Goal: Task Accomplishment & Management: Manage account settings

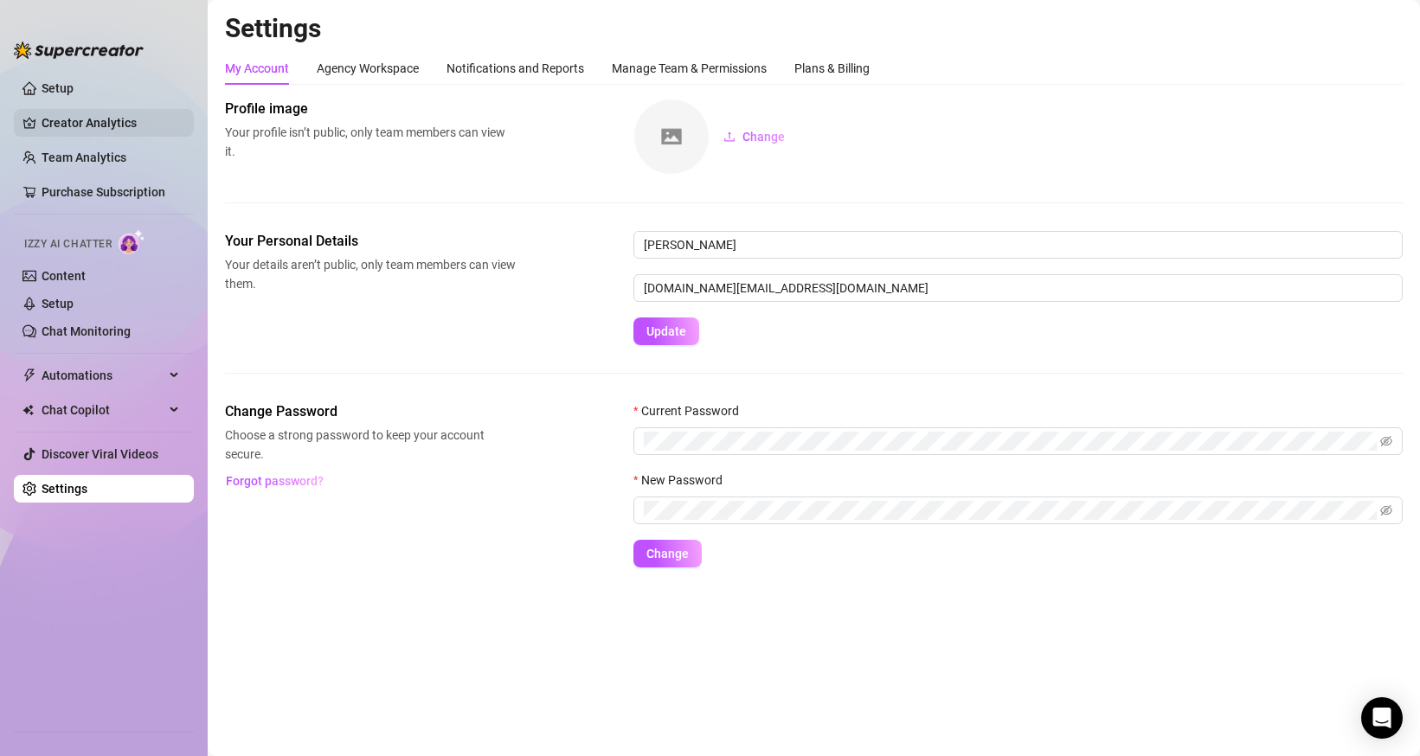
click at [72, 121] on link "Creator Analytics" at bounding box center [111, 123] width 138 height 28
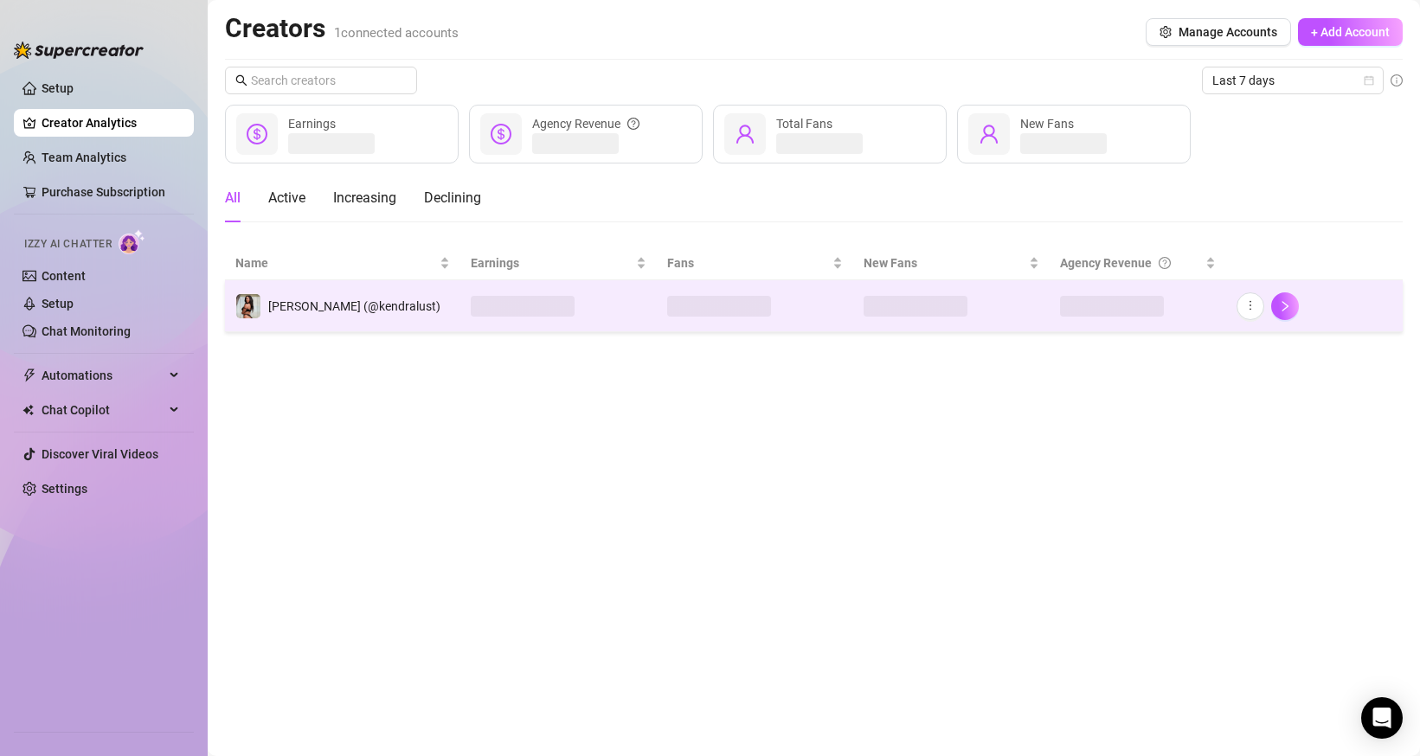
click at [334, 307] on span "[PERSON_NAME] (@kendralust)" at bounding box center [354, 306] width 172 height 14
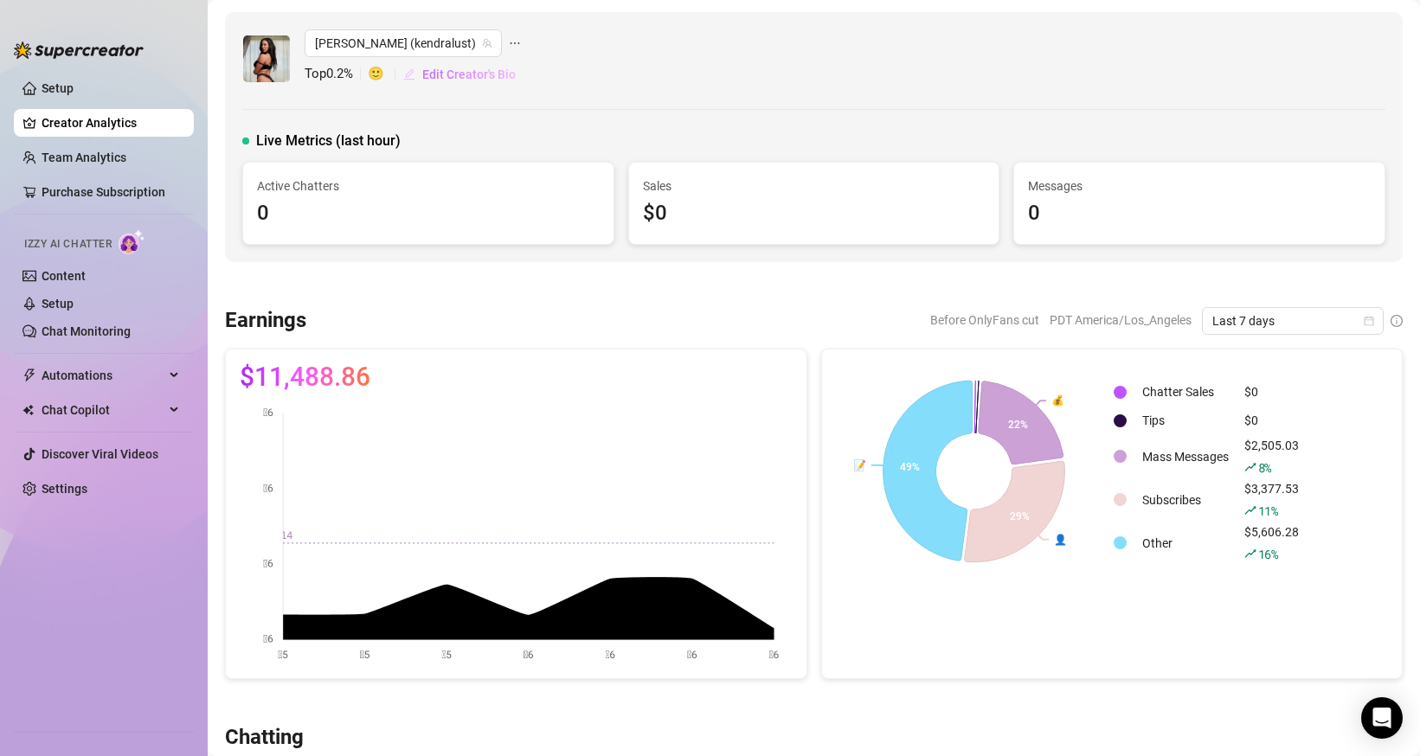
click at [446, 77] on span "Edit Creator's Bio" at bounding box center [468, 74] width 93 height 14
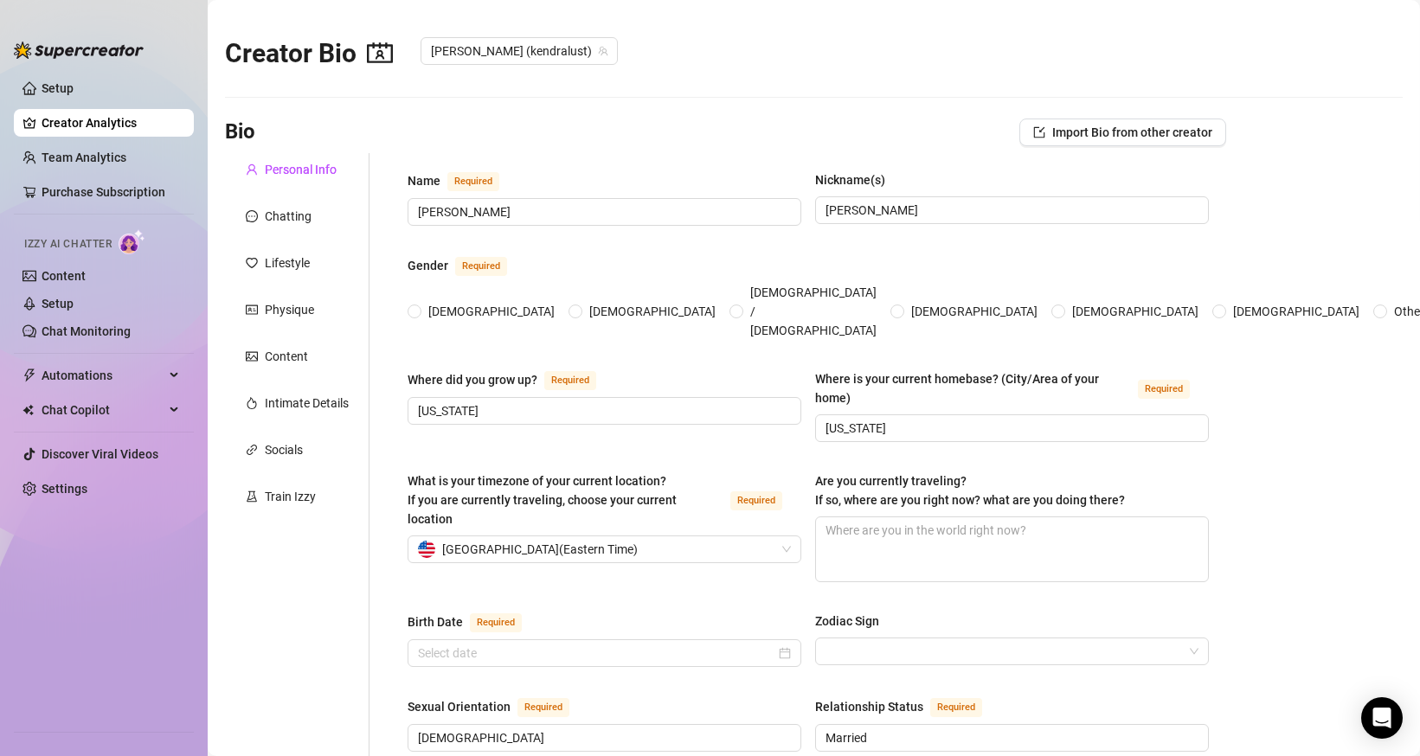
radio input "true"
type input "[DATE]"
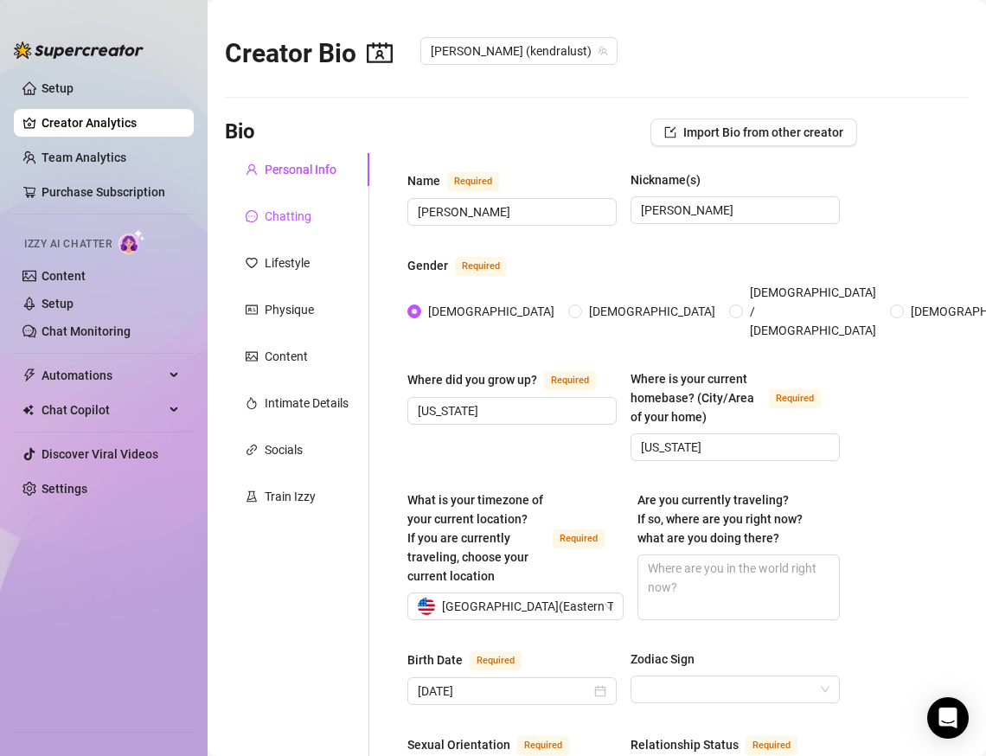
click at [285, 218] on div "Chatting" at bounding box center [288, 216] width 47 height 19
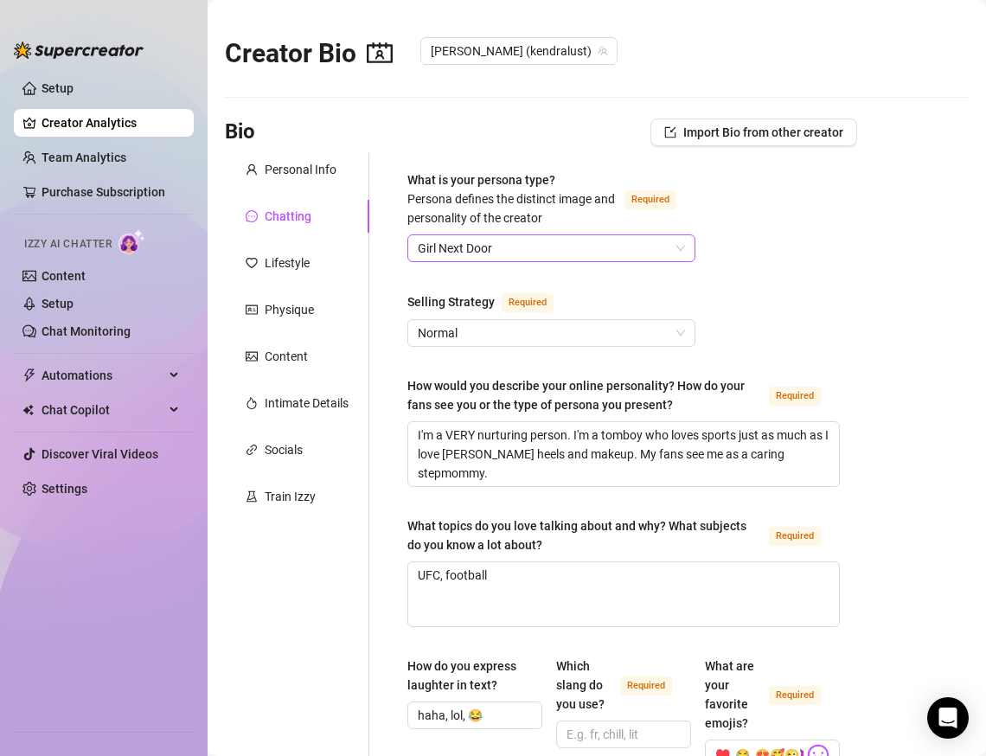
click at [684, 247] on span "Girl Next Door" at bounding box center [551, 248] width 267 height 26
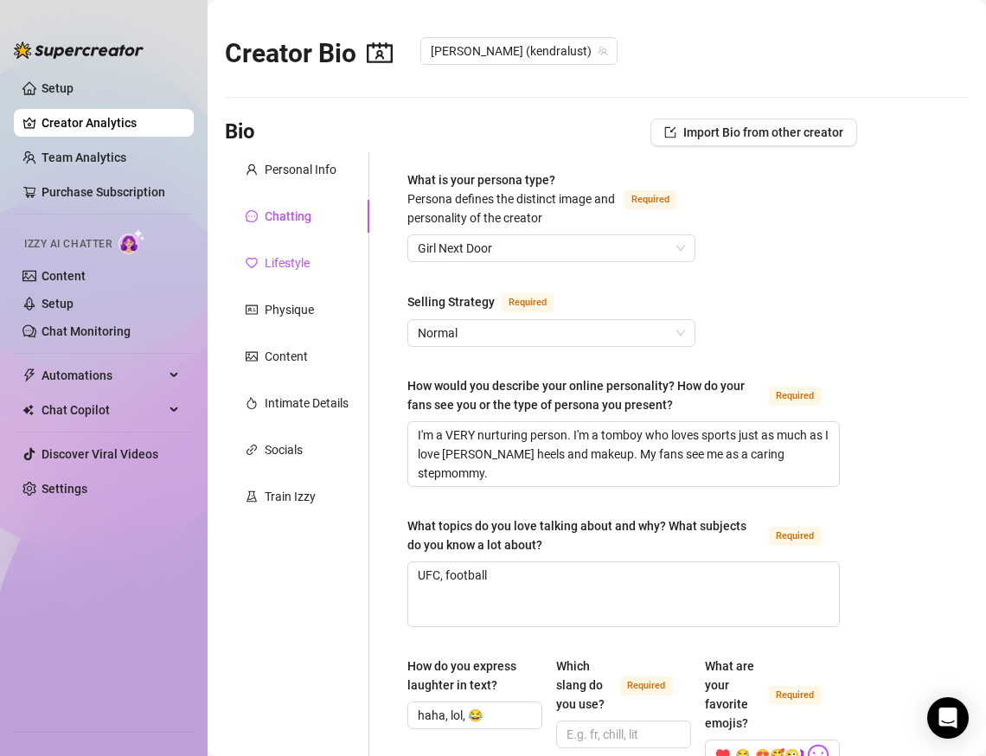
click at [274, 259] on div "Lifestyle" at bounding box center [287, 262] width 45 height 19
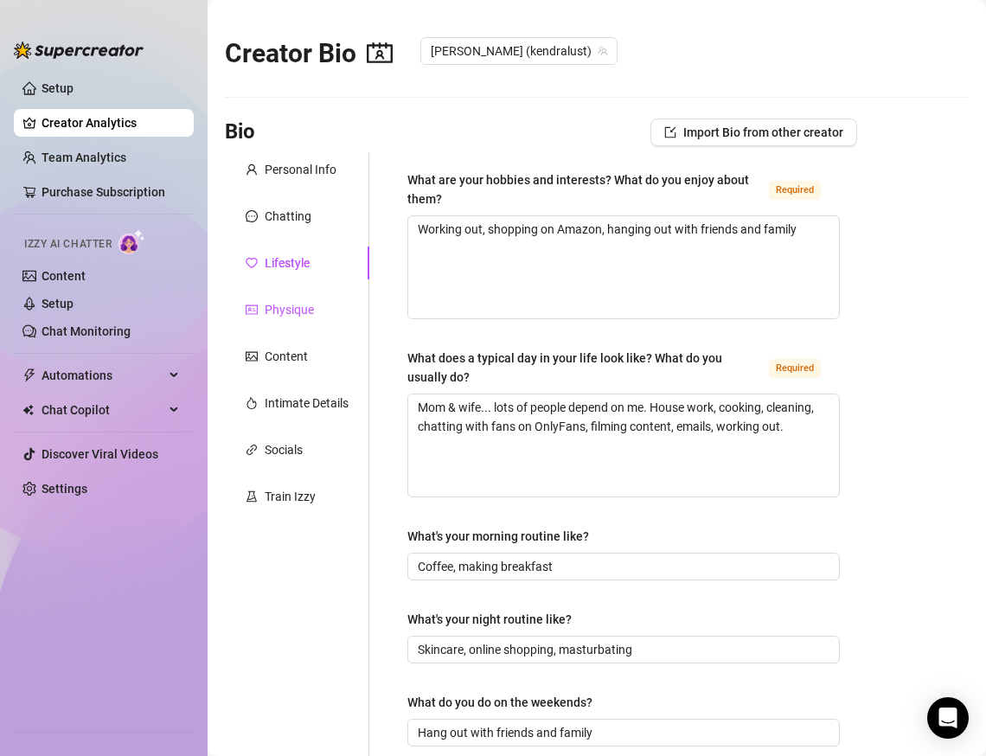
click at [259, 311] on div "Physique" at bounding box center [280, 309] width 68 height 19
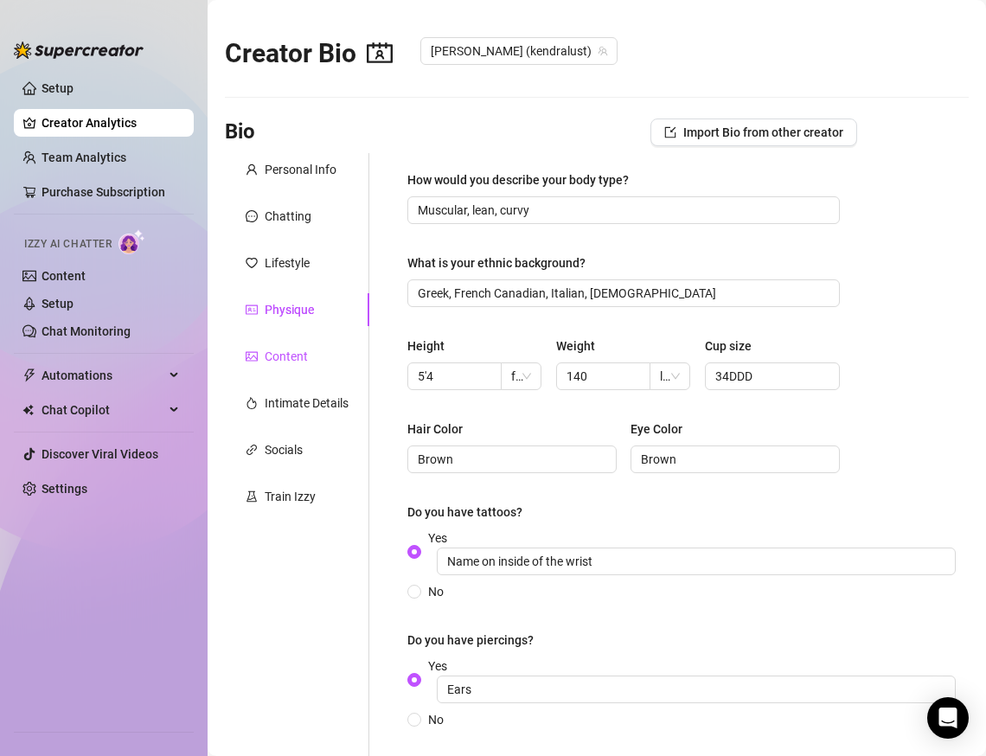
click at [279, 356] on div "Content" at bounding box center [286, 356] width 43 height 19
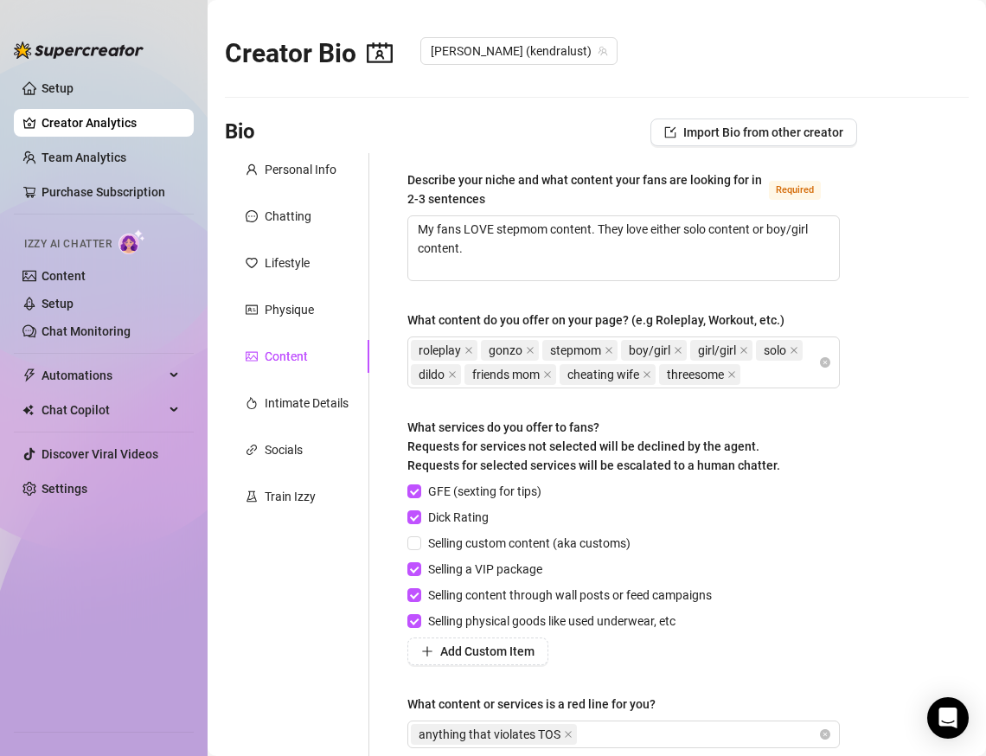
scroll to position [176, 0]
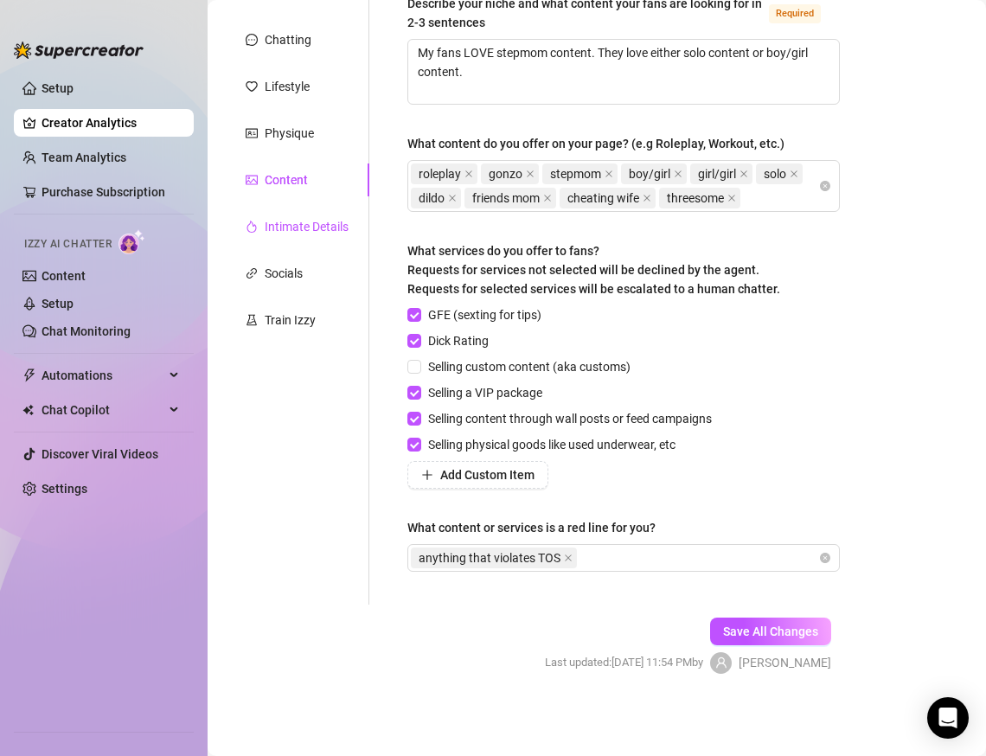
click at [280, 228] on div "Intimate Details" at bounding box center [307, 226] width 84 height 19
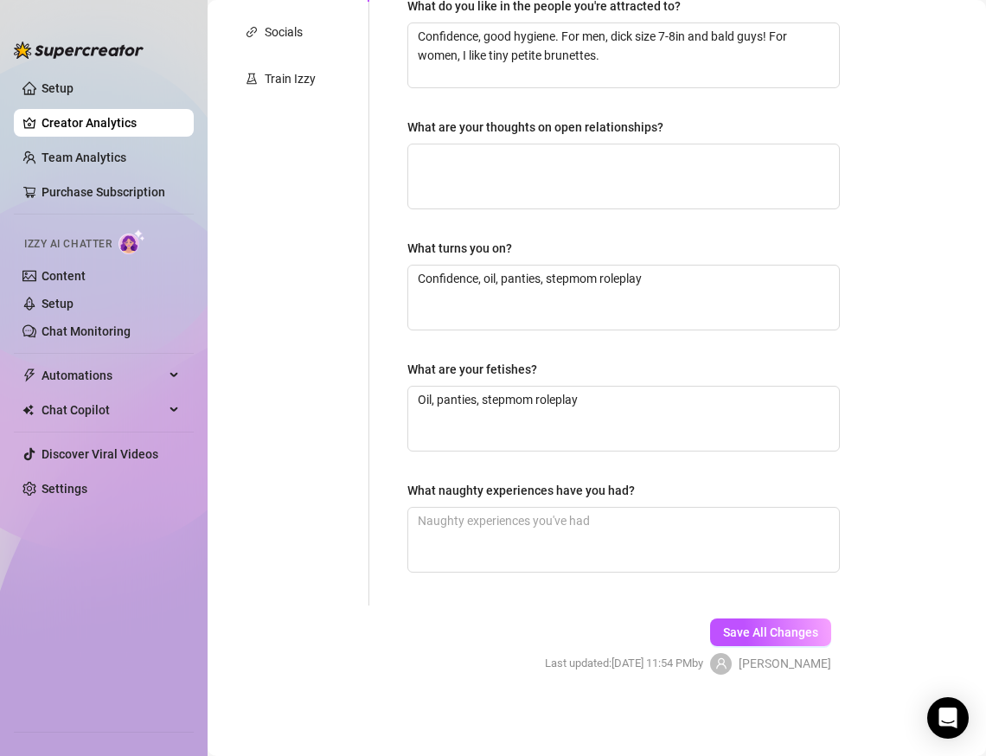
scroll to position [0, 0]
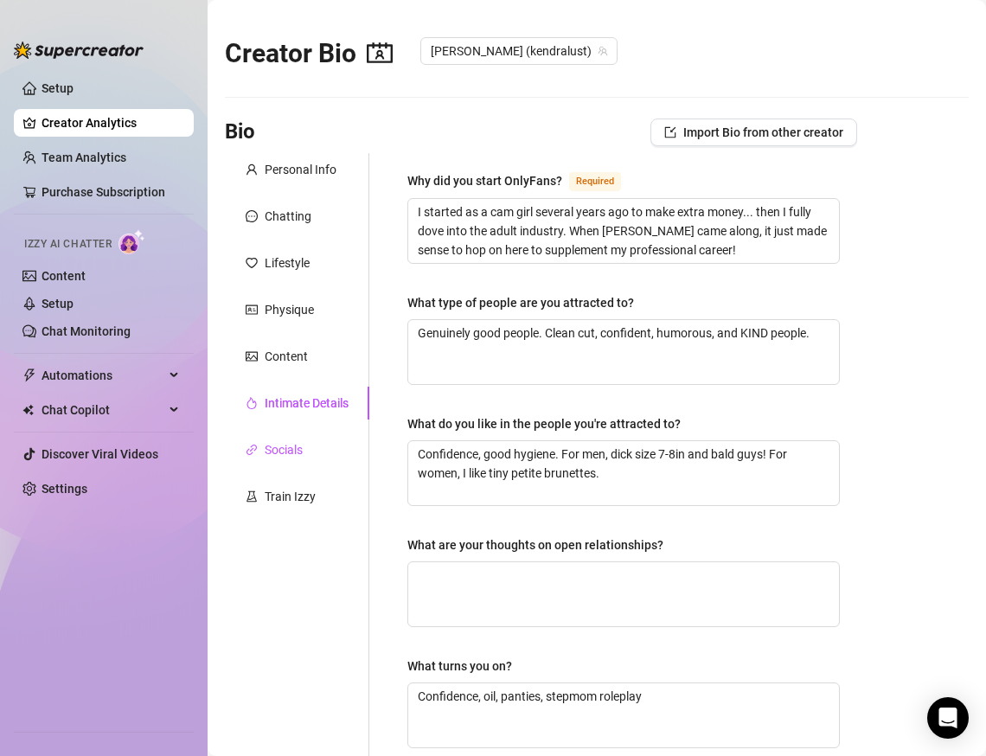
click at [282, 447] on div "Socials" at bounding box center [284, 449] width 38 height 19
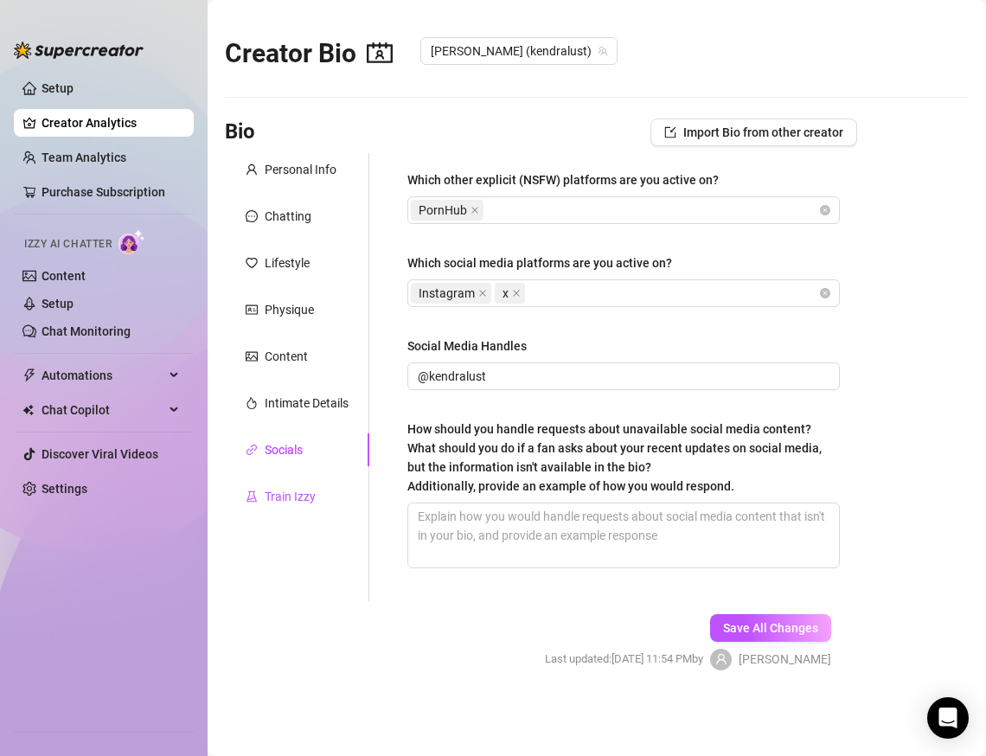
click at [292, 505] on div "Train Izzy" at bounding box center [290, 496] width 51 height 19
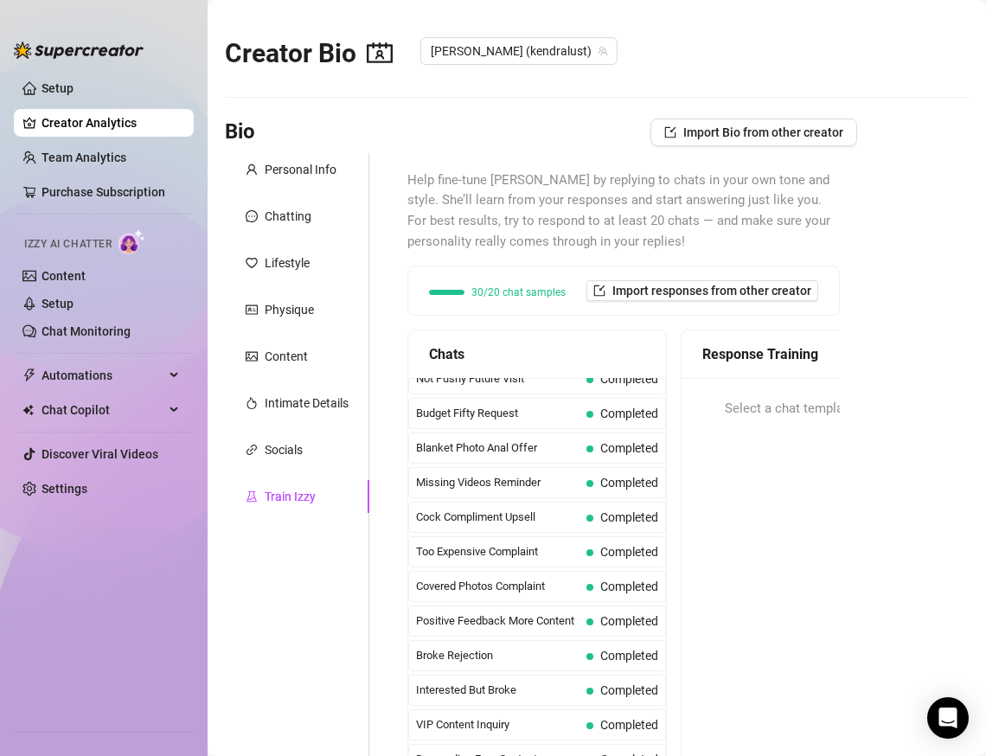
scroll to position [80, 0]
